Goal: Task Accomplishment & Management: Complete application form

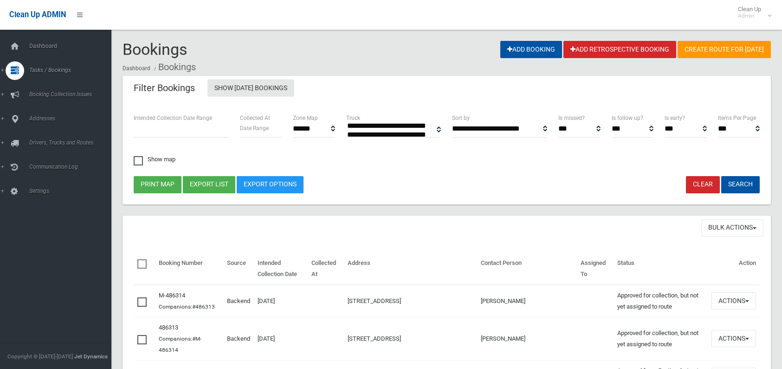
select select
click at [42, 140] on span "Search" at bounding box center [68, 138] width 84 height 6
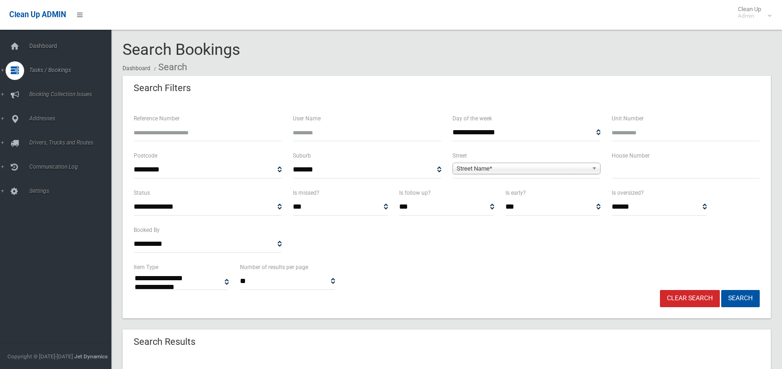
select select
click at [670, 172] on input "text" at bounding box center [686, 169] width 148 height 17
click at [642, 170] on input "text" at bounding box center [686, 169] width 148 height 17
type input "*"
click at [570, 168] on span "Street Name*" at bounding box center [522, 168] width 131 height 11
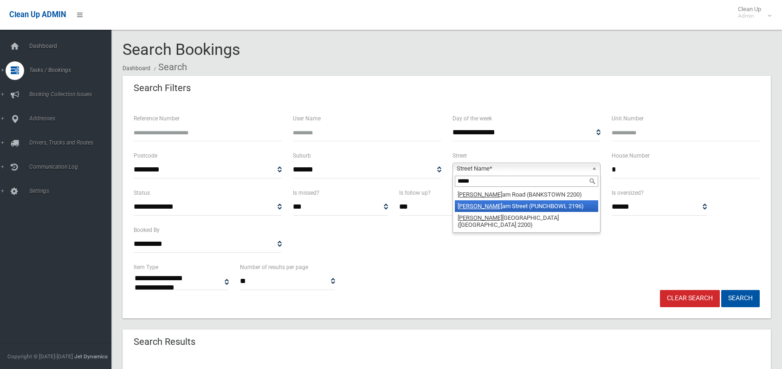
type input "*****"
click at [539, 201] on li "Mitch am Street (PUNCHBOWL 2196)" at bounding box center [526, 206] width 143 height 12
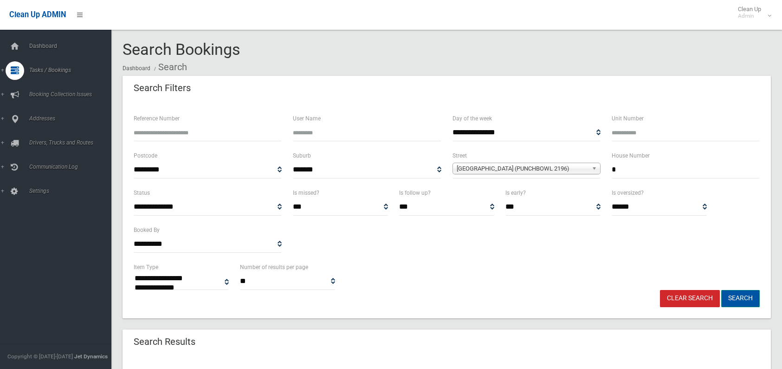
click at [753, 297] on button "Search" at bounding box center [740, 298] width 39 height 17
select select
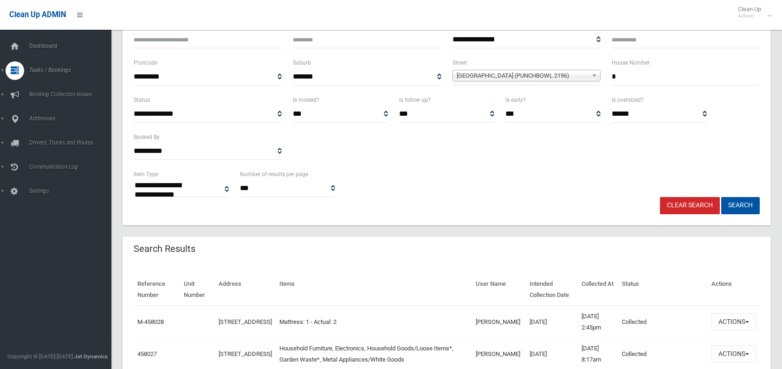
scroll to position [139, 0]
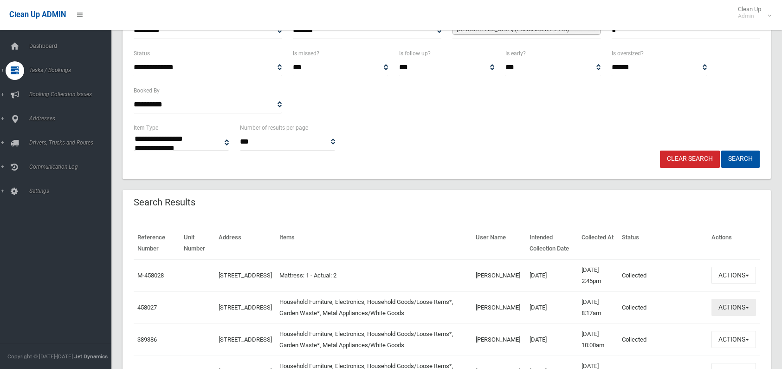
click at [732, 310] on button "Actions" at bounding box center [734, 307] width 45 height 17
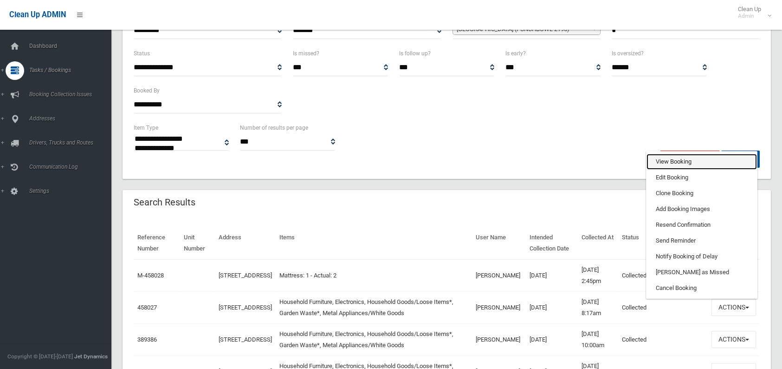
click at [690, 156] on link "View Booking" at bounding box center [702, 162] width 110 height 16
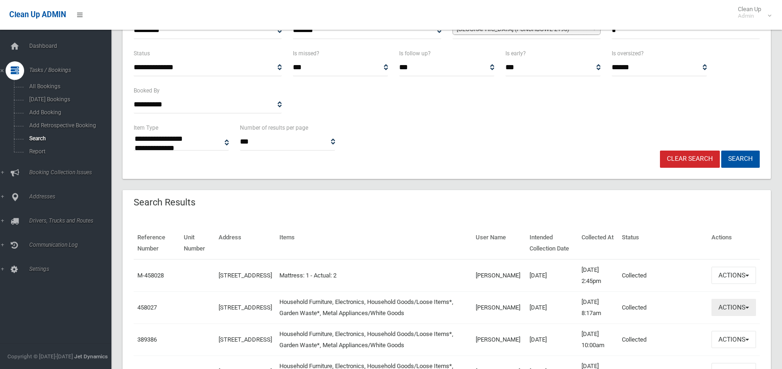
click at [732, 304] on button "Actions" at bounding box center [734, 307] width 45 height 17
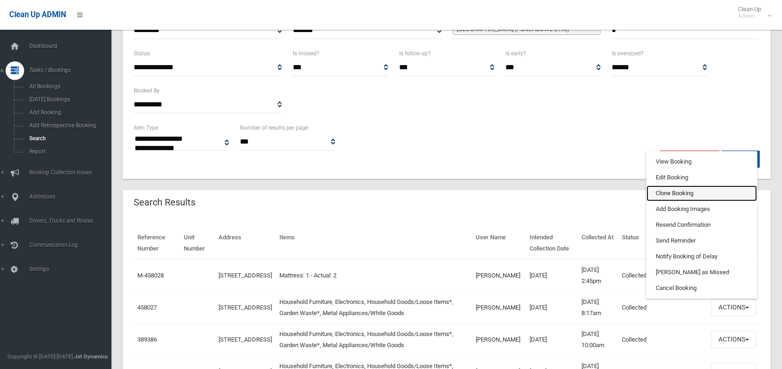
click at [673, 188] on link "Clone Booking" at bounding box center [702, 193] width 110 height 16
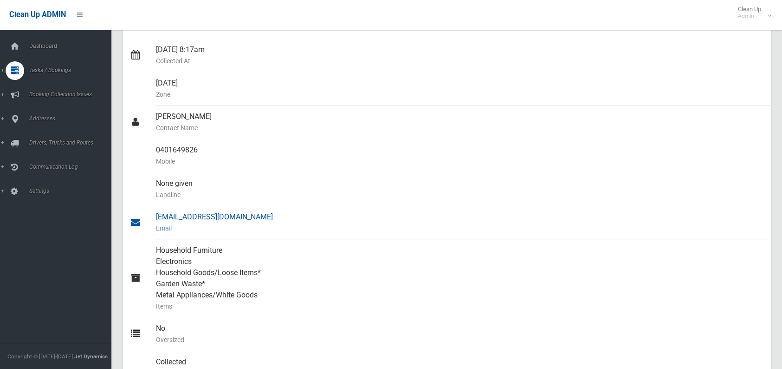
scroll to position [186, 0]
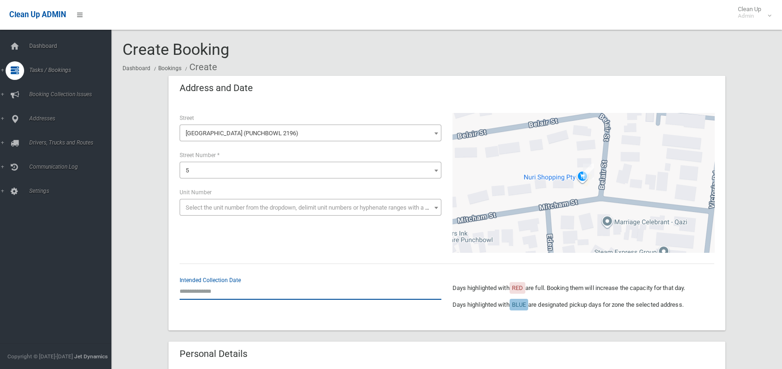
click at [243, 291] on input "text" at bounding box center [311, 290] width 262 height 17
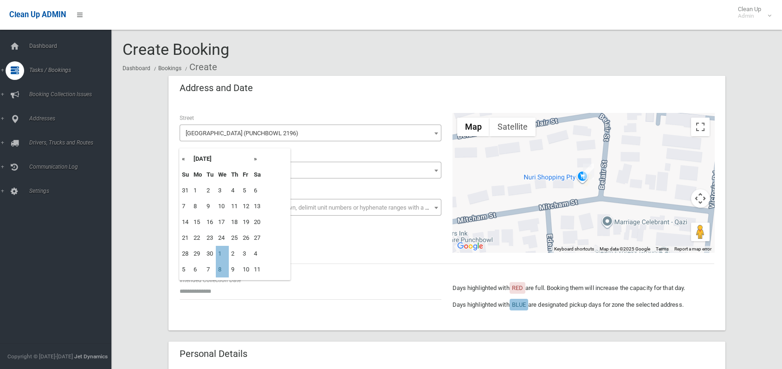
click at [257, 159] on th "»" at bounding box center [258, 159] width 12 height 16
click at [254, 160] on th "»" at bounding box center [258, 159] width 12 height 16
click at [222, 226] on td "12" at bounding box center [222, 222] width 13 height 16
type input "**********"
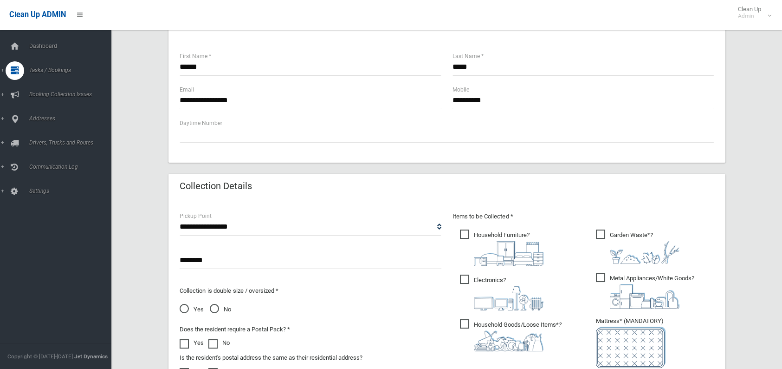
scroll to position [418, 0]
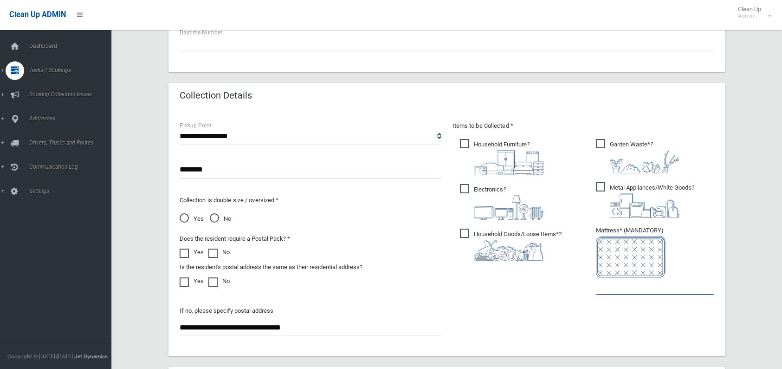
click at [627, 293] on input "text" at bounding box center [655, 285] width 118 height 17
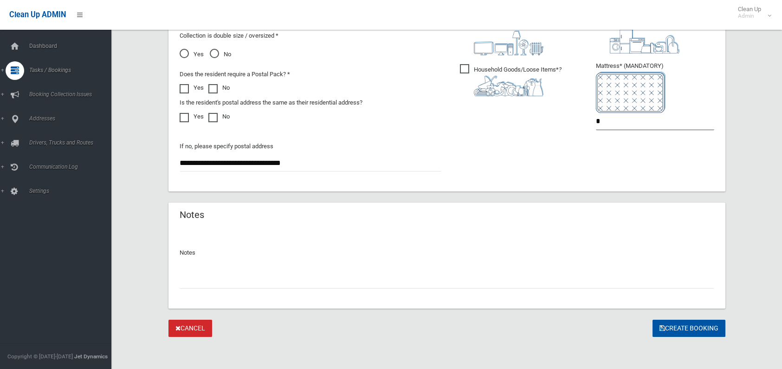
scroll to position [583, 0]
type input "*"
click at [683, 327] on button "Create Booking" at bounding box center [689, 327] width 73 height 17
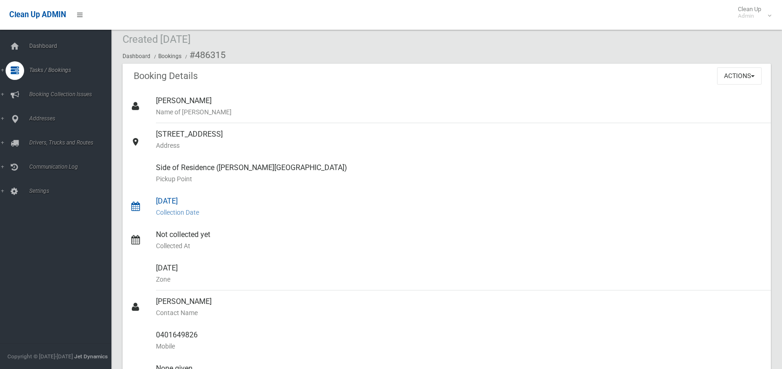
scroll to position [46, 0]
